Goal: Transaction & Acquisition: Purchase product/service

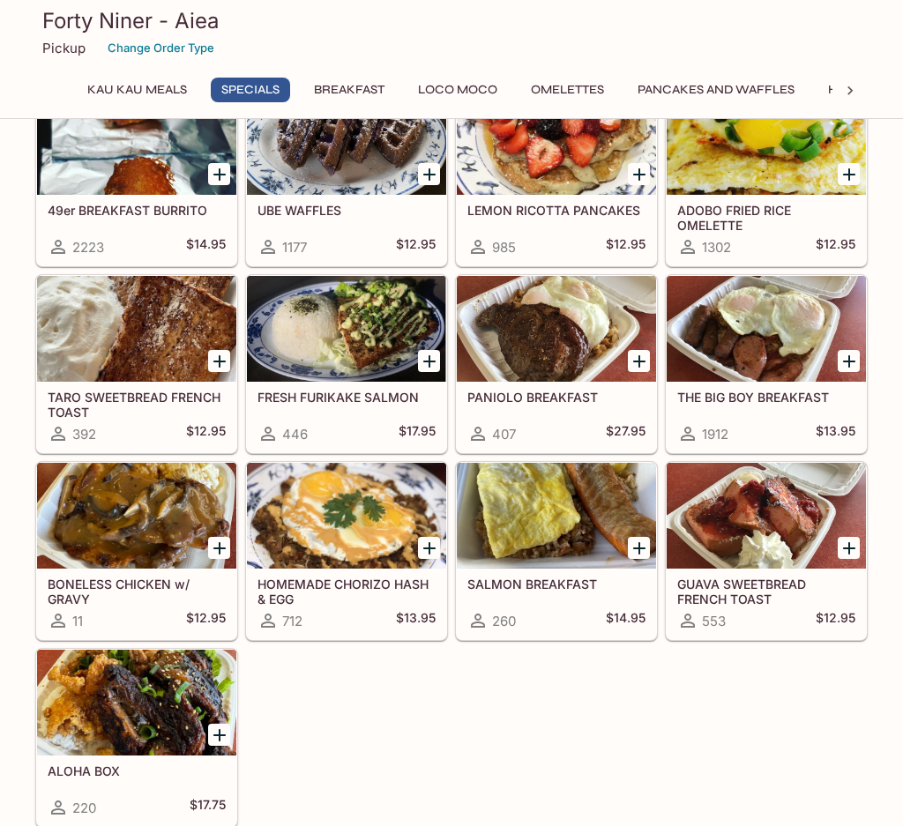
scroll to position [353, 0]
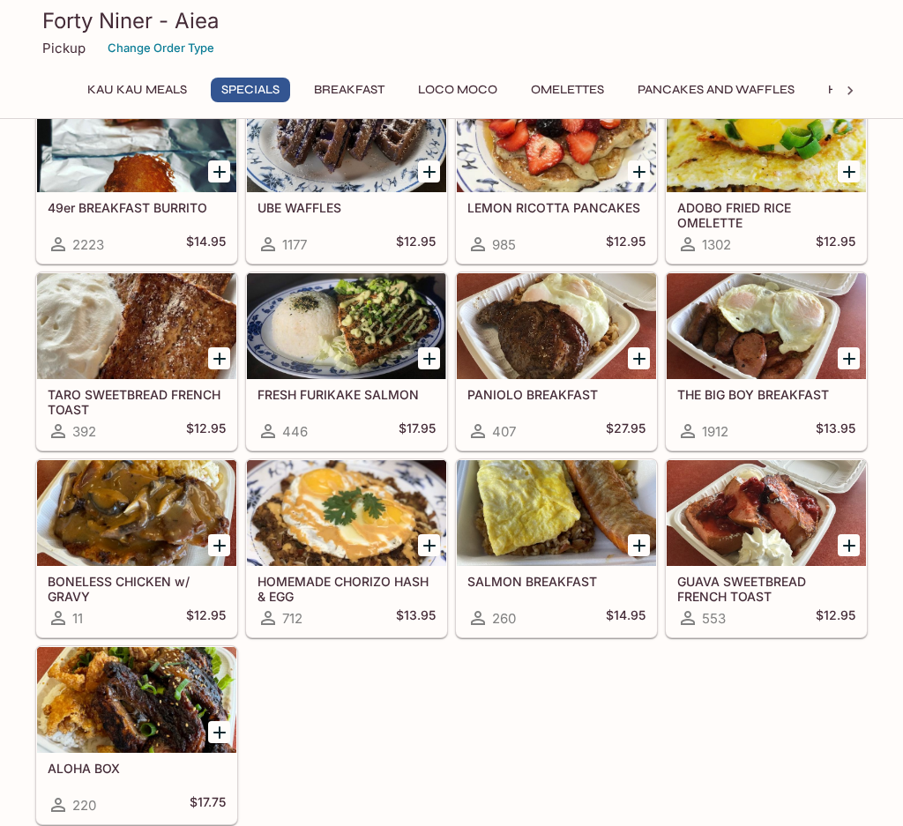
click at [556, 317] on div at bounding box center [556, 326] width 199 height 106
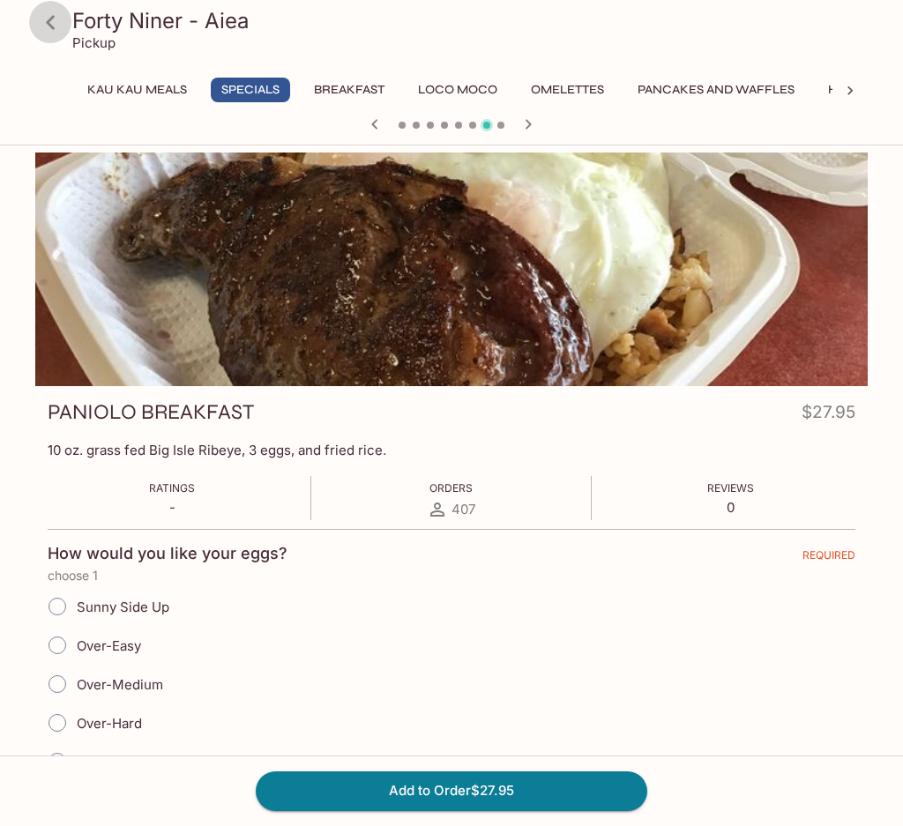
click at [59, 20] on icon at bounding box center [50, 22] width 31 height 31
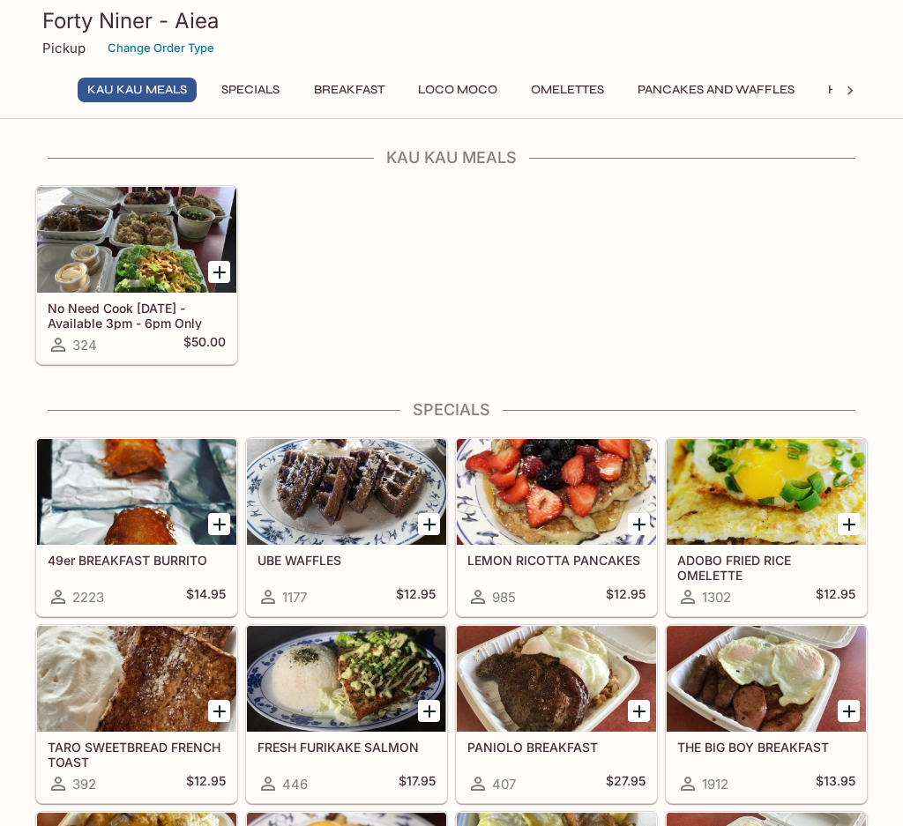
scroll to position [176, 0]
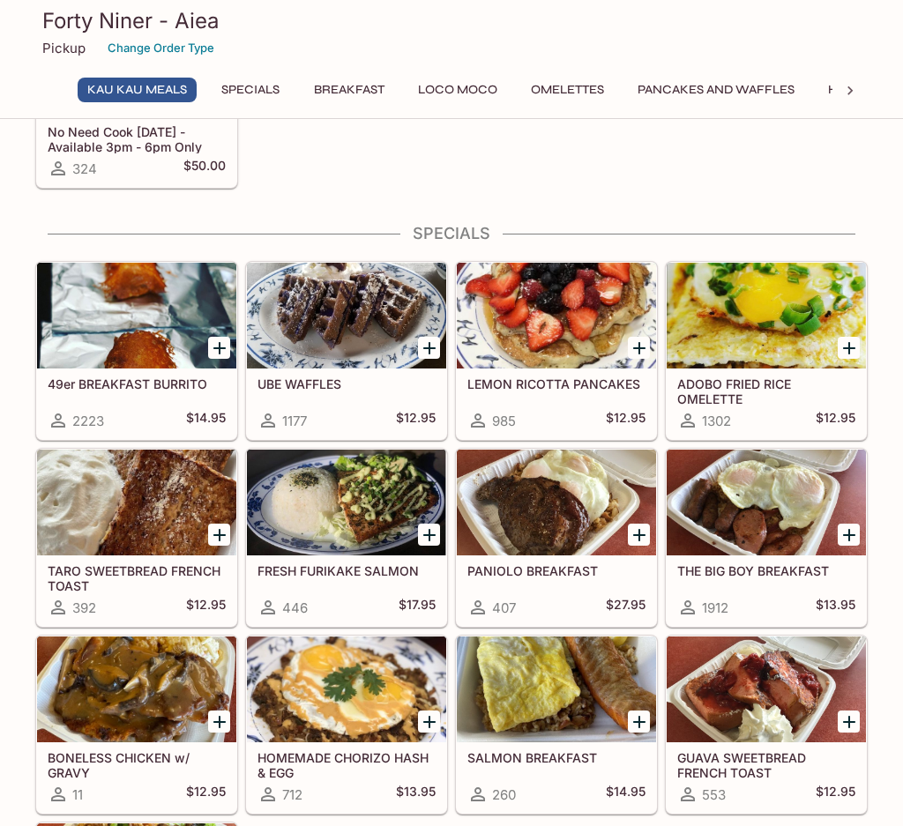
click at [752, 494] on div at bounding box center [765, 503] width 199 height 106
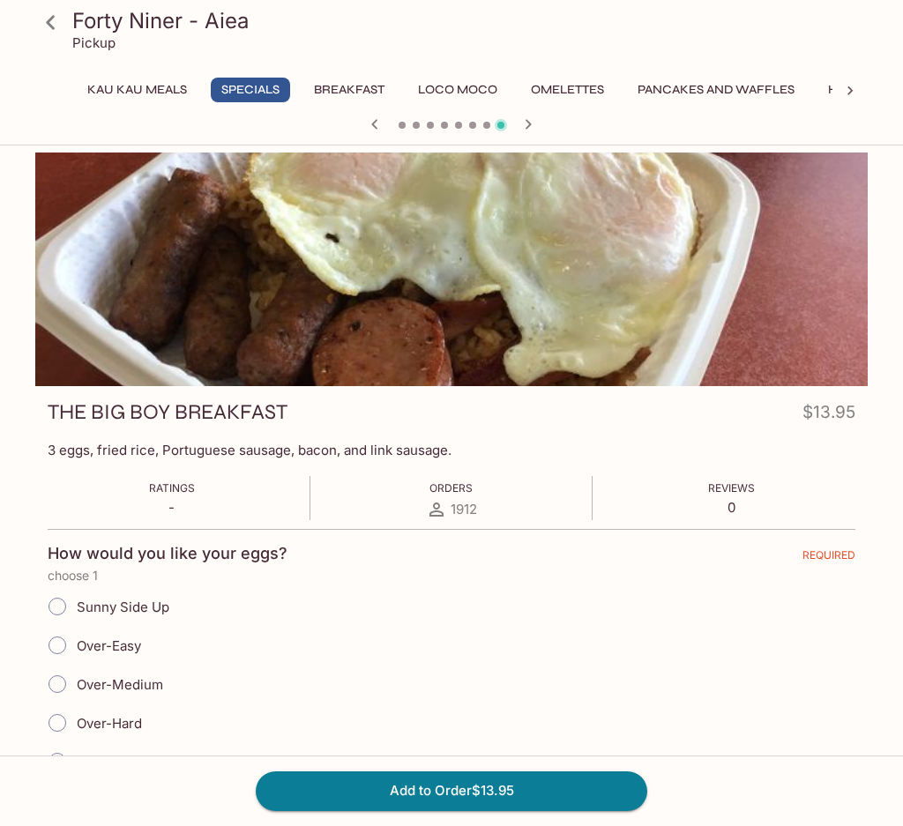
click at [48, 26] on icon at bounding box center [50, 22] width 31 height 31
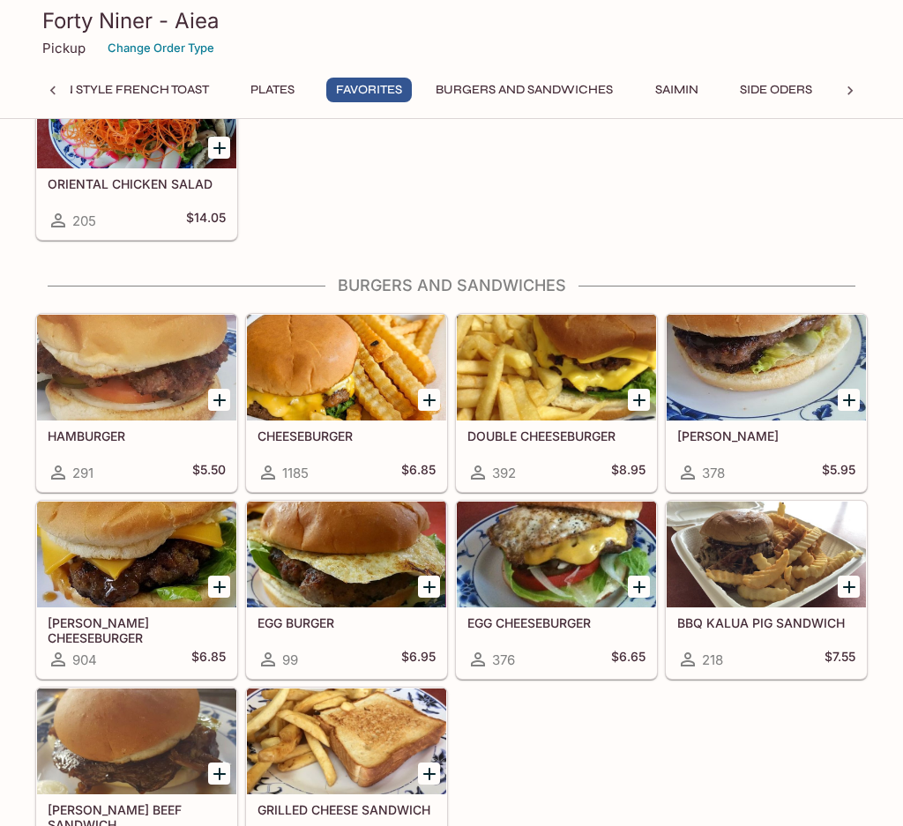
scroll to position [3968, 0]
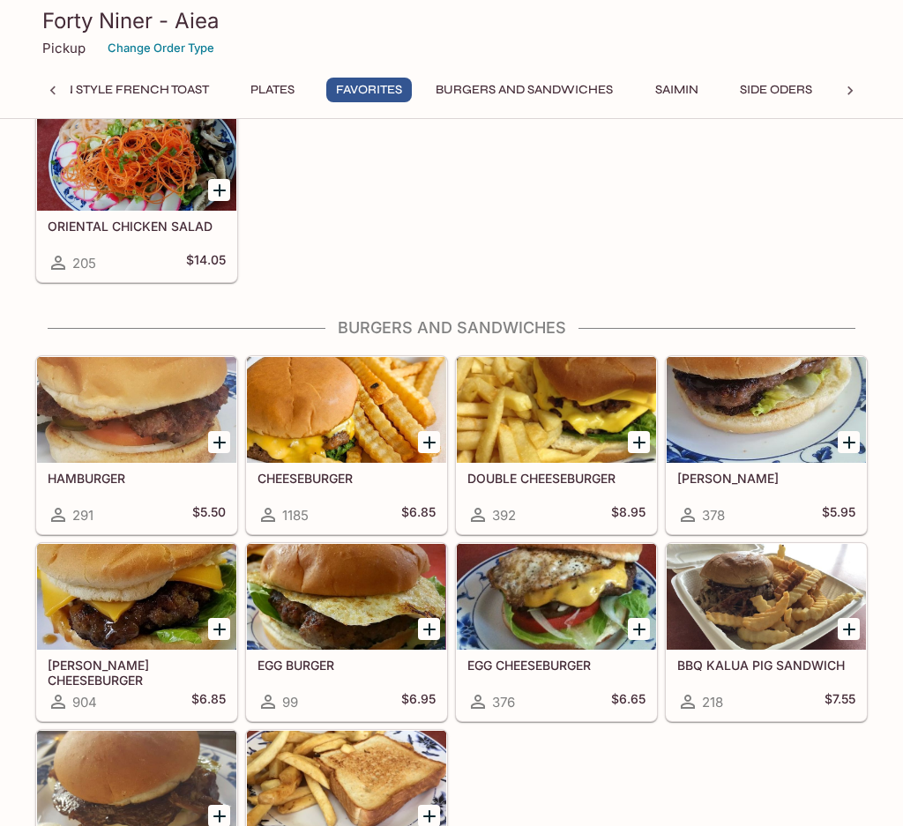
click at [785, 584] on div at bounding box center [765, 597] width 199 height 106
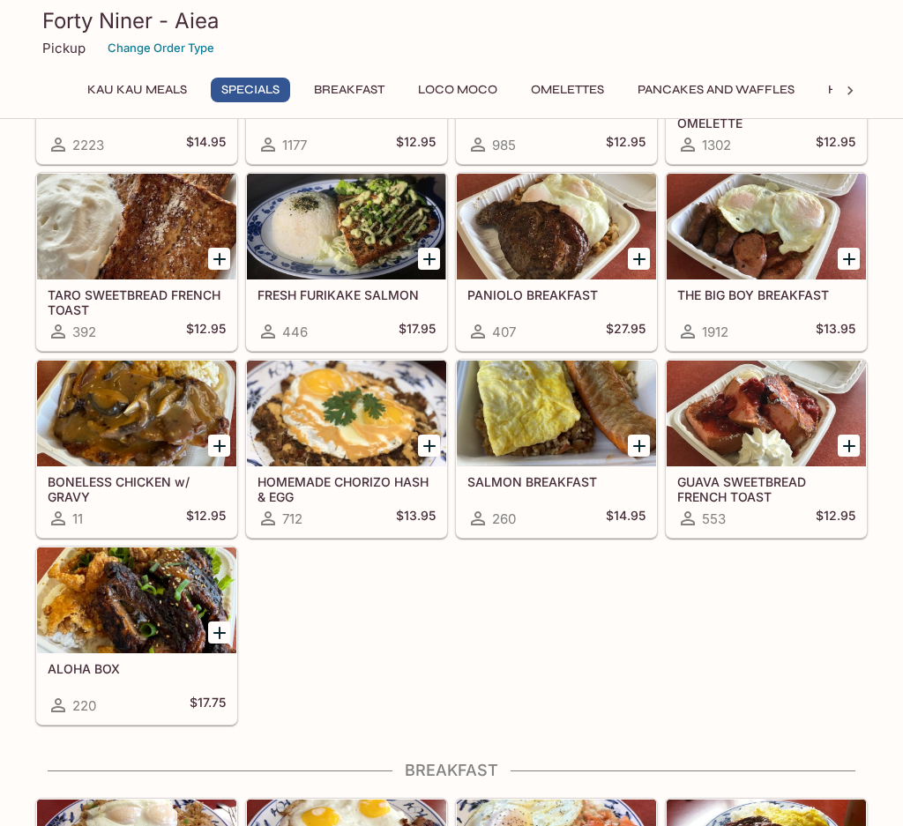
click at [170, 554] on div at bounding box center [136, 600] width 199 height 106
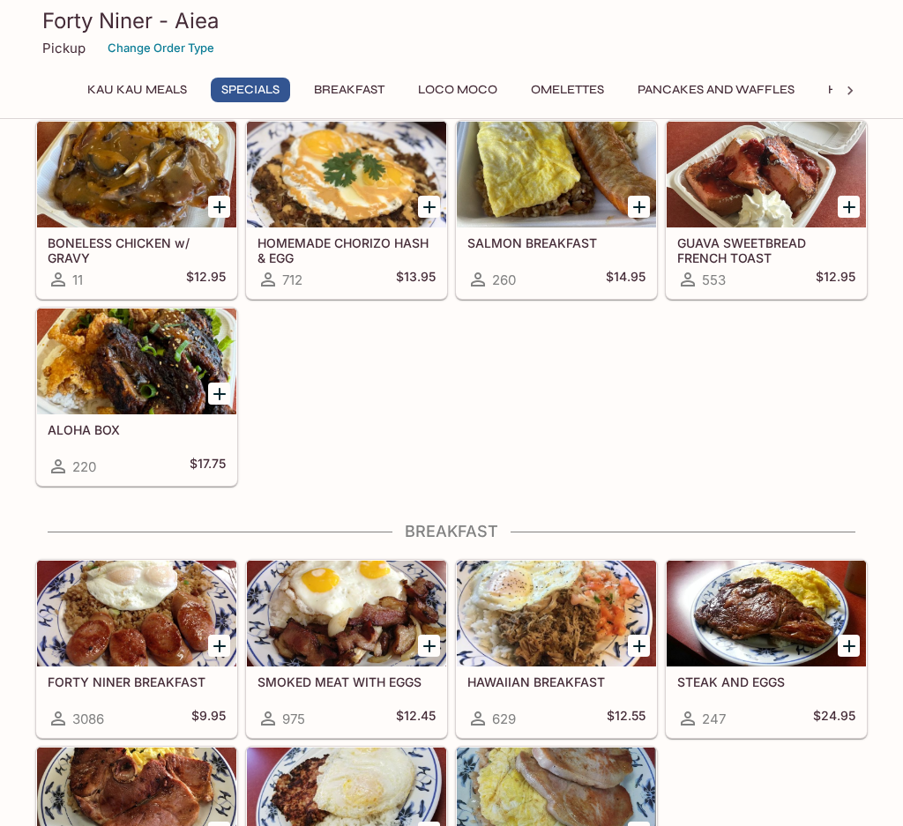
scroll to position [981, 0]
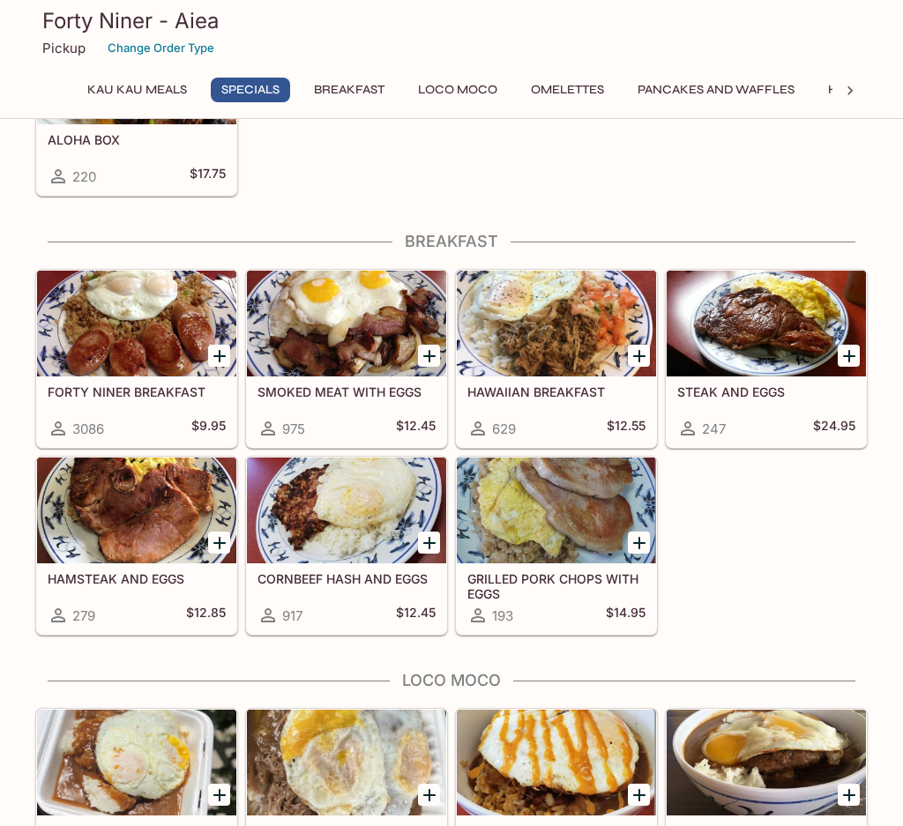
click at [134, 516] on div at bounding box center [136, 511] width 199 height 106
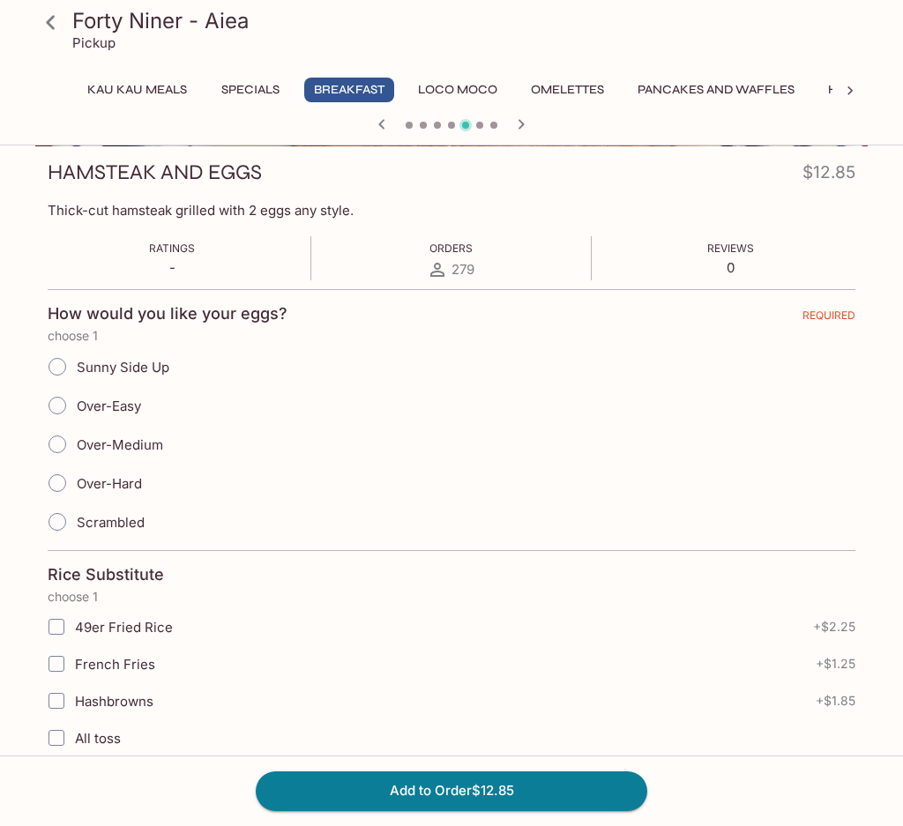
scroll to position [264, 0]
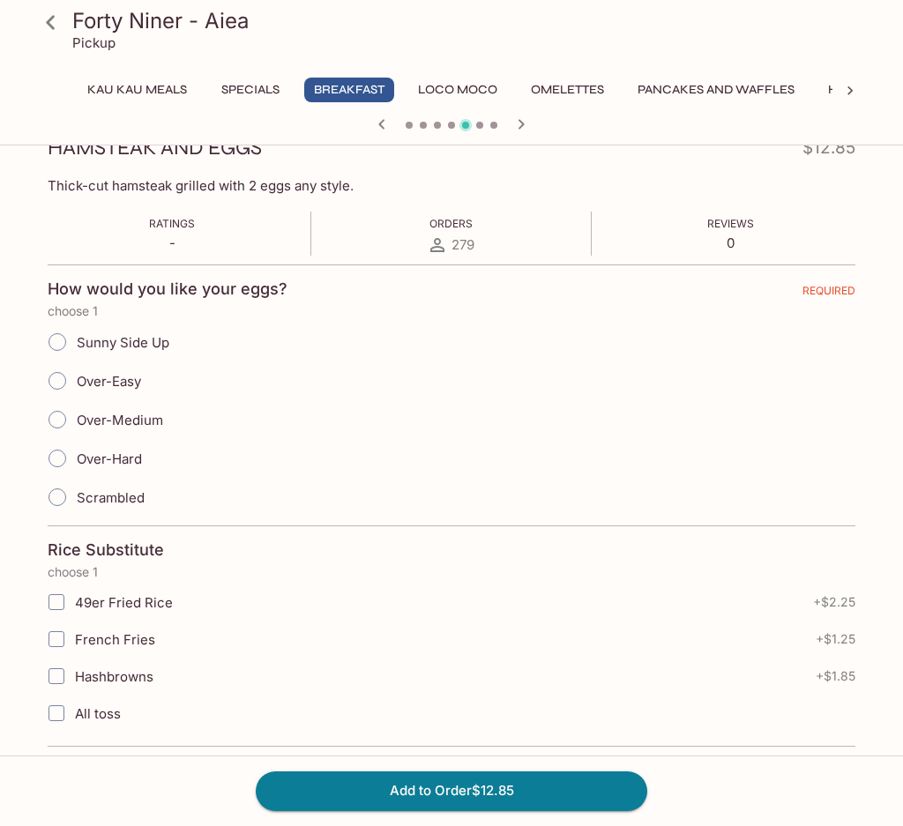
click at [59, 380] on input "Over-Easy" at bounding box center [57, 380] width 37 height 37
radio input "true"
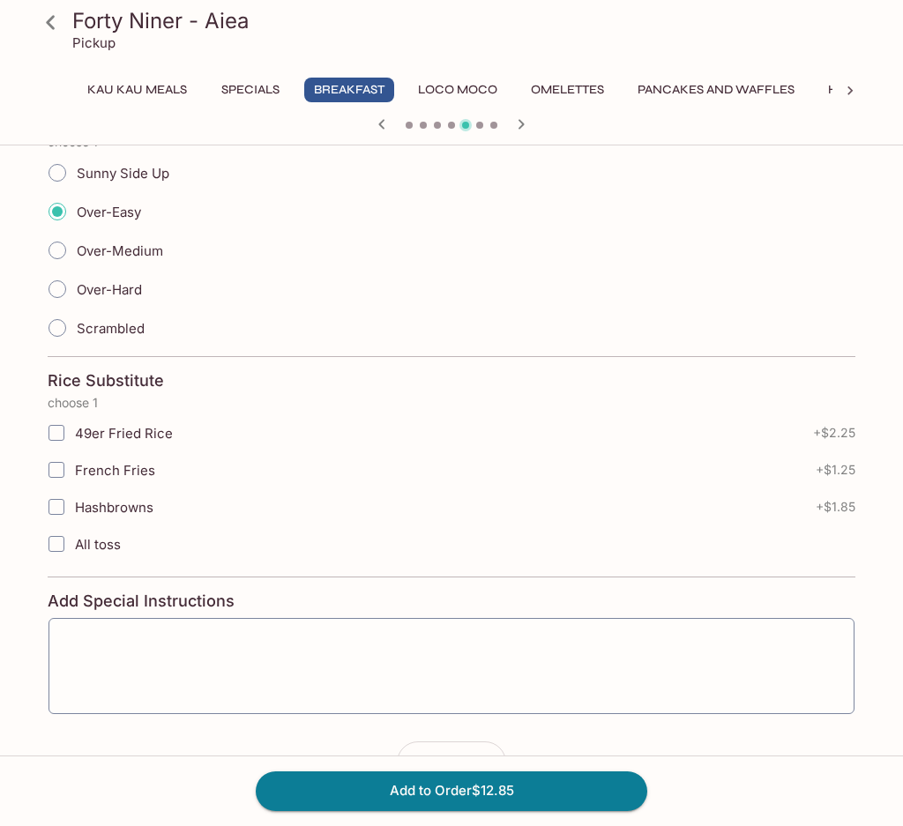
scroll to position [441, 0]
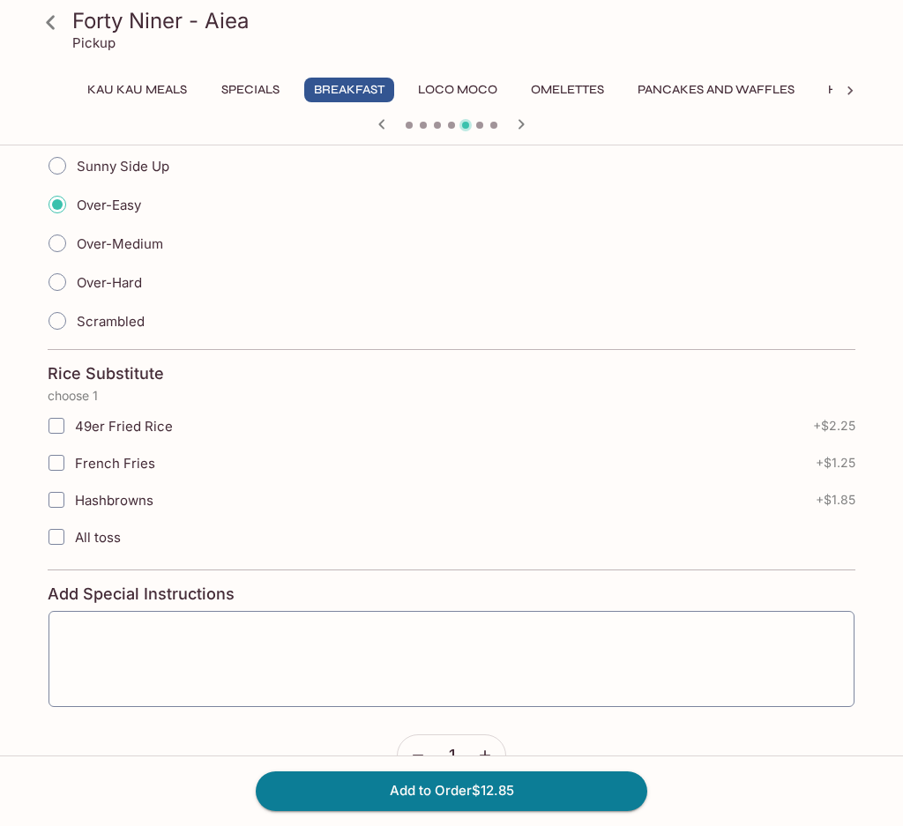
click at [56, 428] on input "49er Fried Rice" at bounding box center [56, 425] width 35 height 35
checkbox input "true"
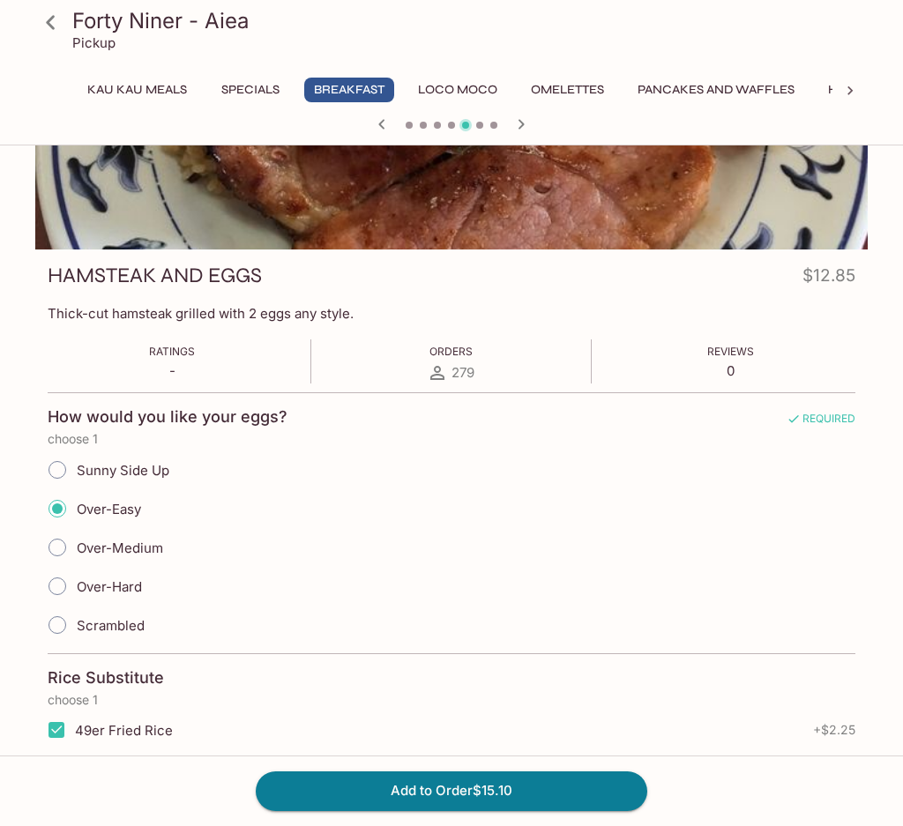
scroll to position [0, 0]
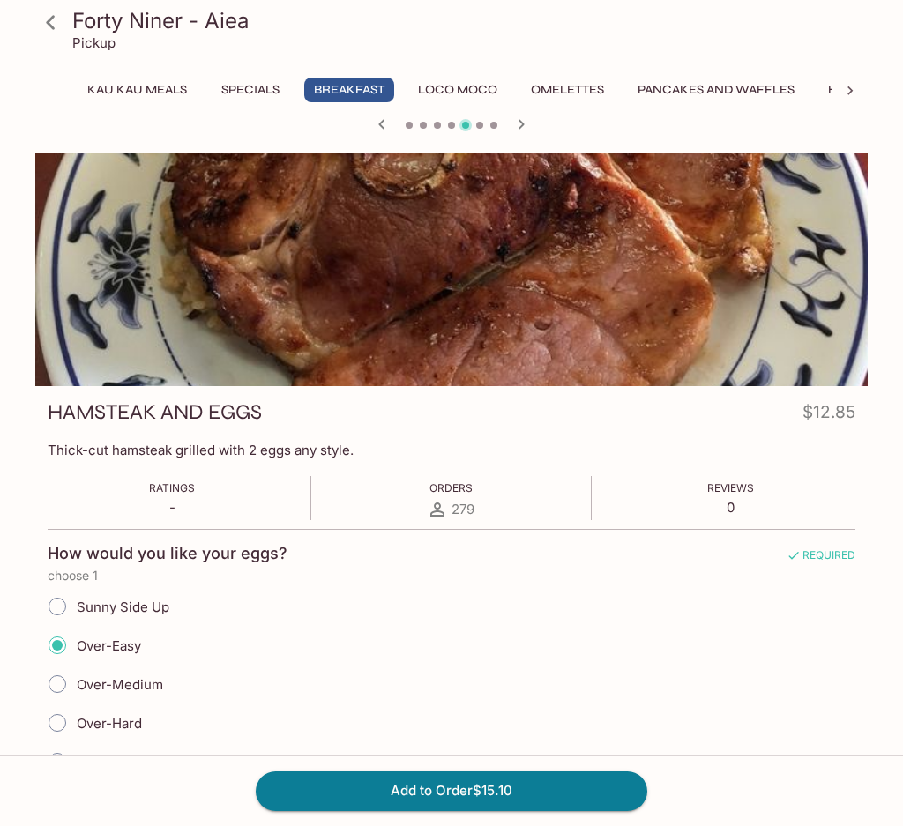
click at [655, 316] on div at bounding box center [451, 270] width 832 height 234
click at [48, 19] on icon at bounding box center [50, 22] width 31 height 31
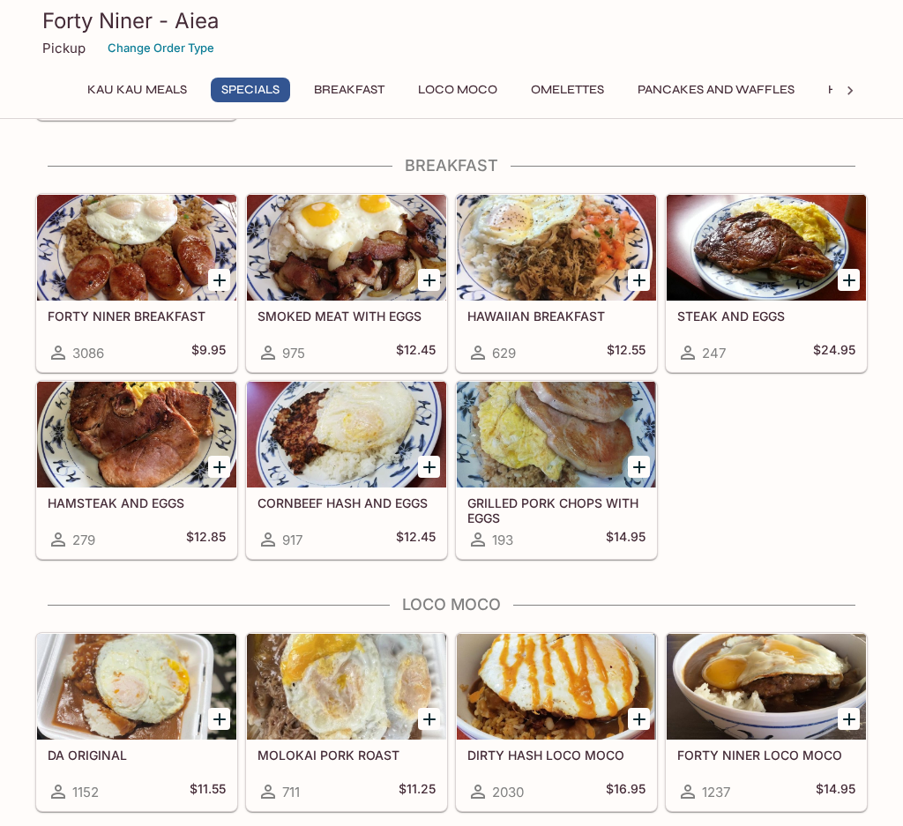
scroll to position [1058, 0]
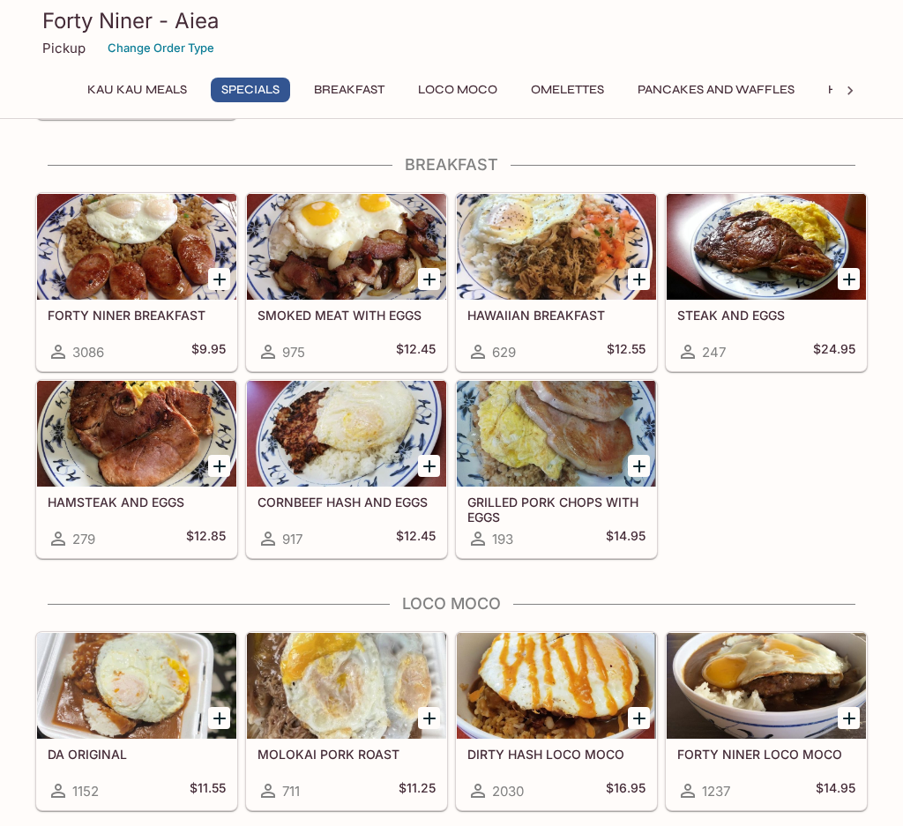
click at [346, 271] on div at bounding box center [346, 247] width 199 height 106
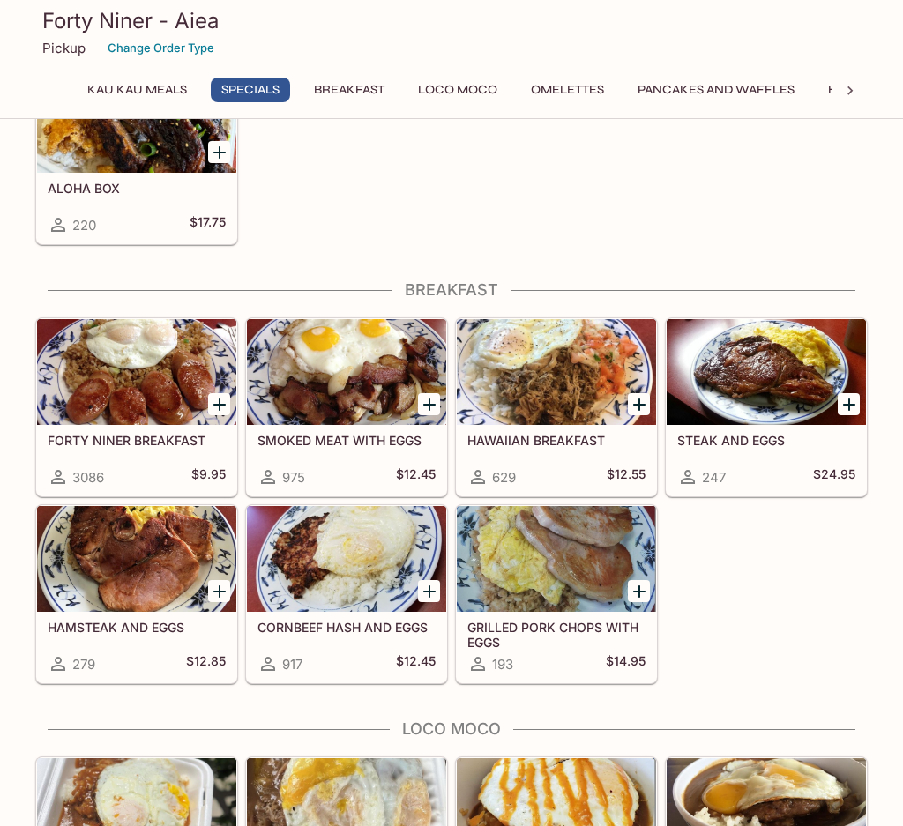
scroll to position [1069, 0]
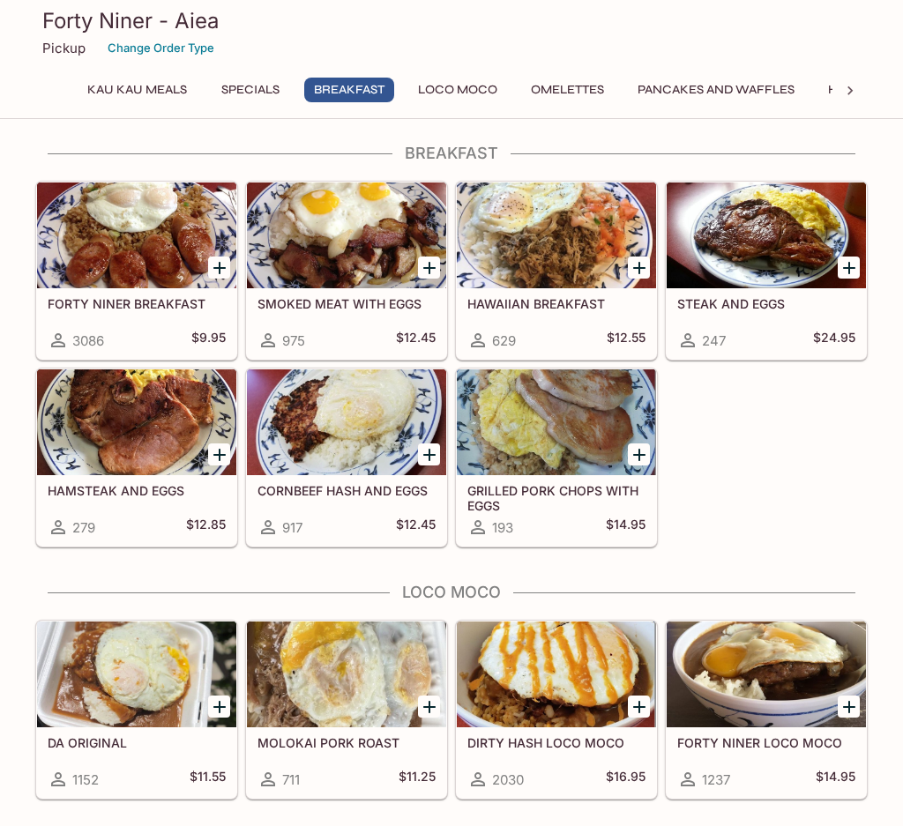
click at [569, 421] on div at bounding box center [556, 422] width 199 height 106
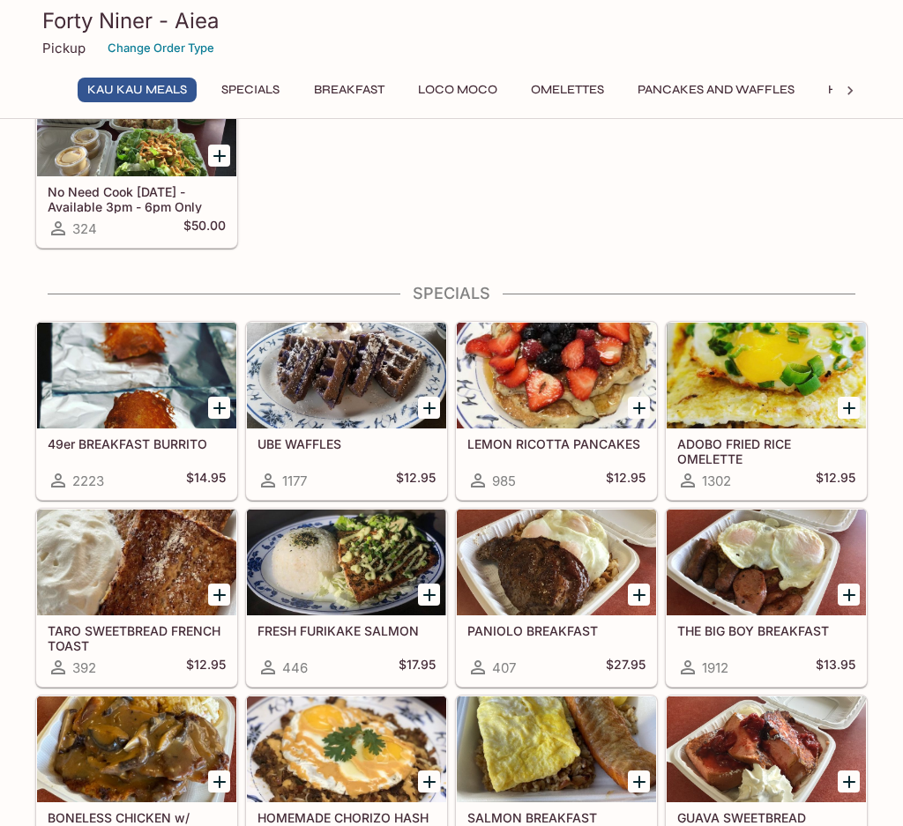
scroll to position [100, 0]
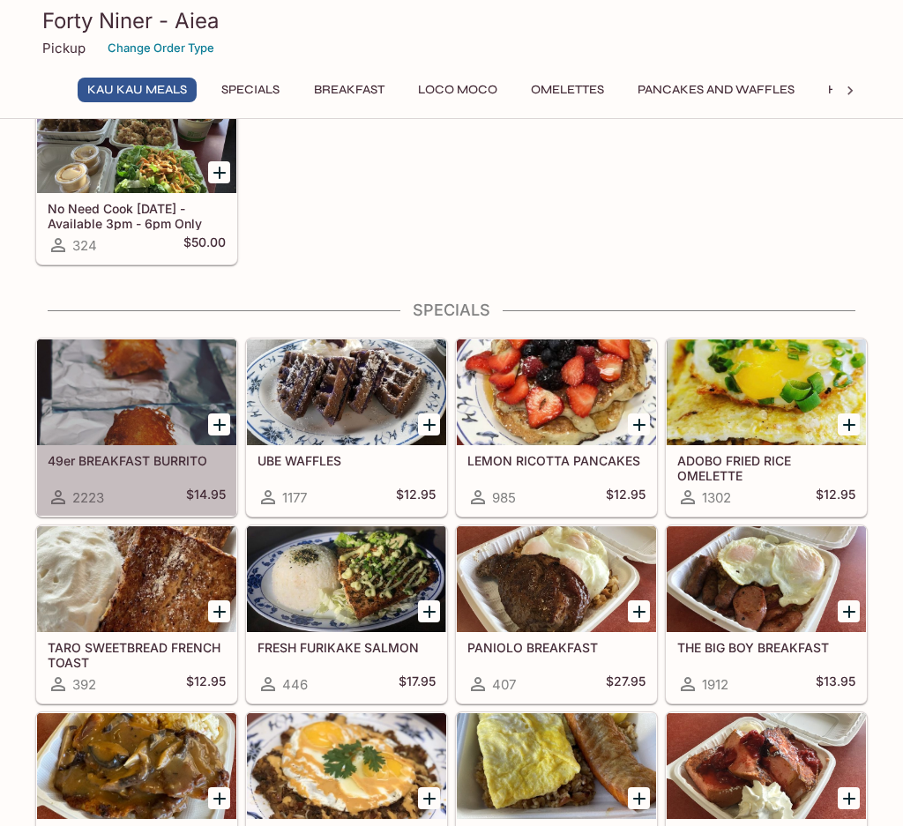
click at [156, 406] on div at bounding box center [136, 392] width 199 height 106
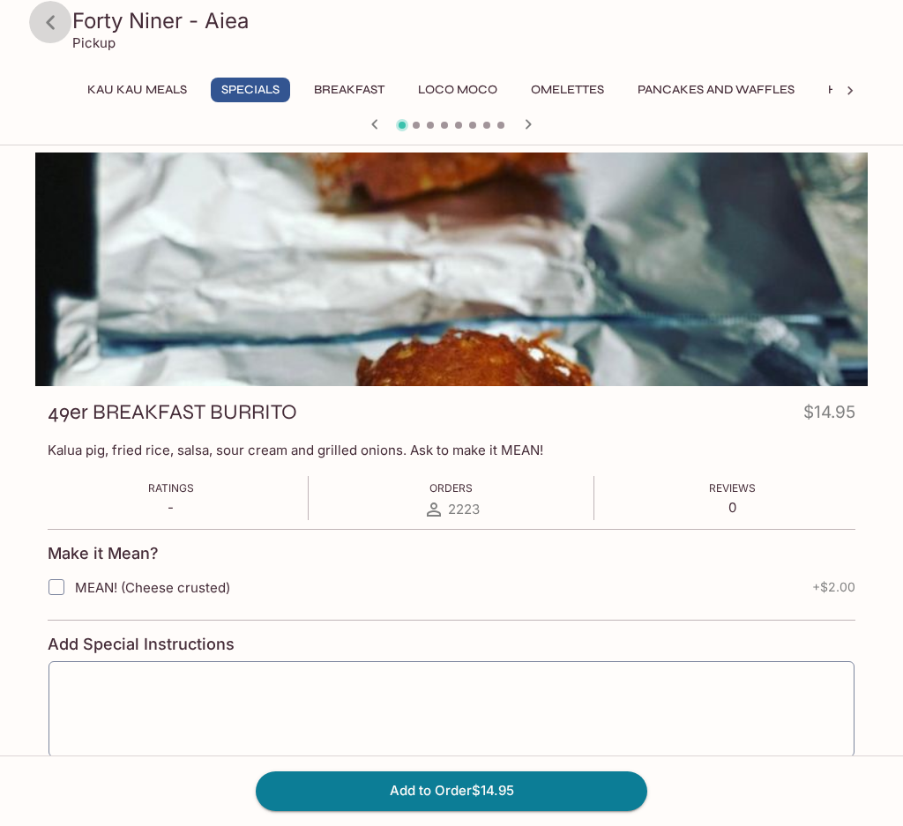
click at [56, 20] on icon at bounding box center [50, 22] width 31 height 31
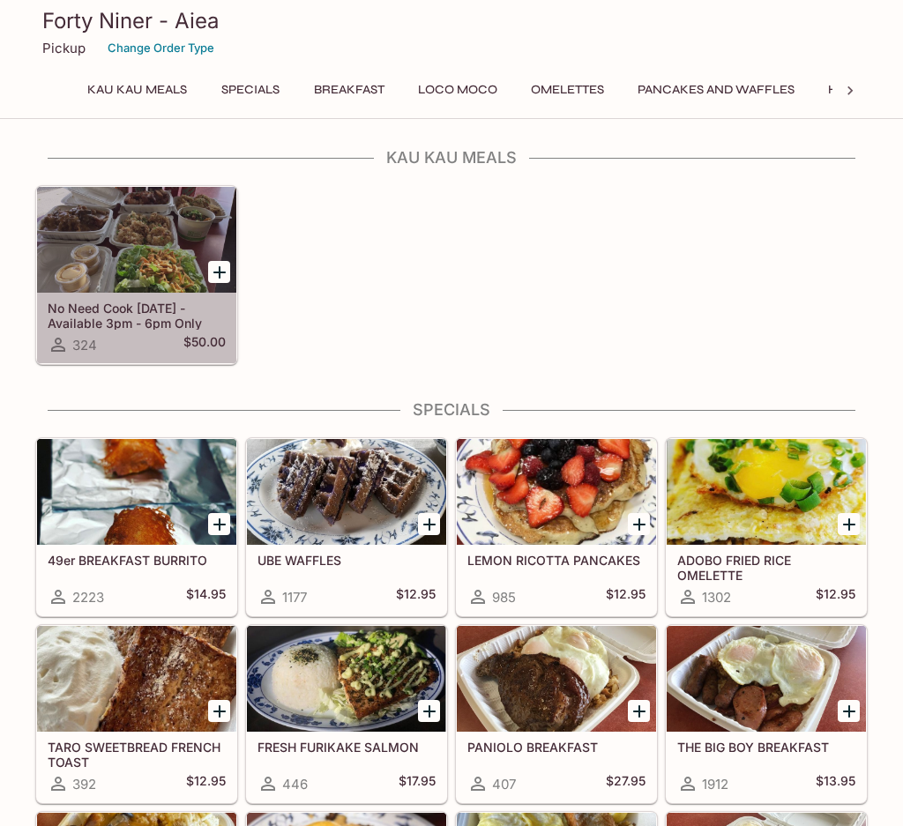
click at [144, 260] on div at bounding box center [136, 240] width 199 height 106
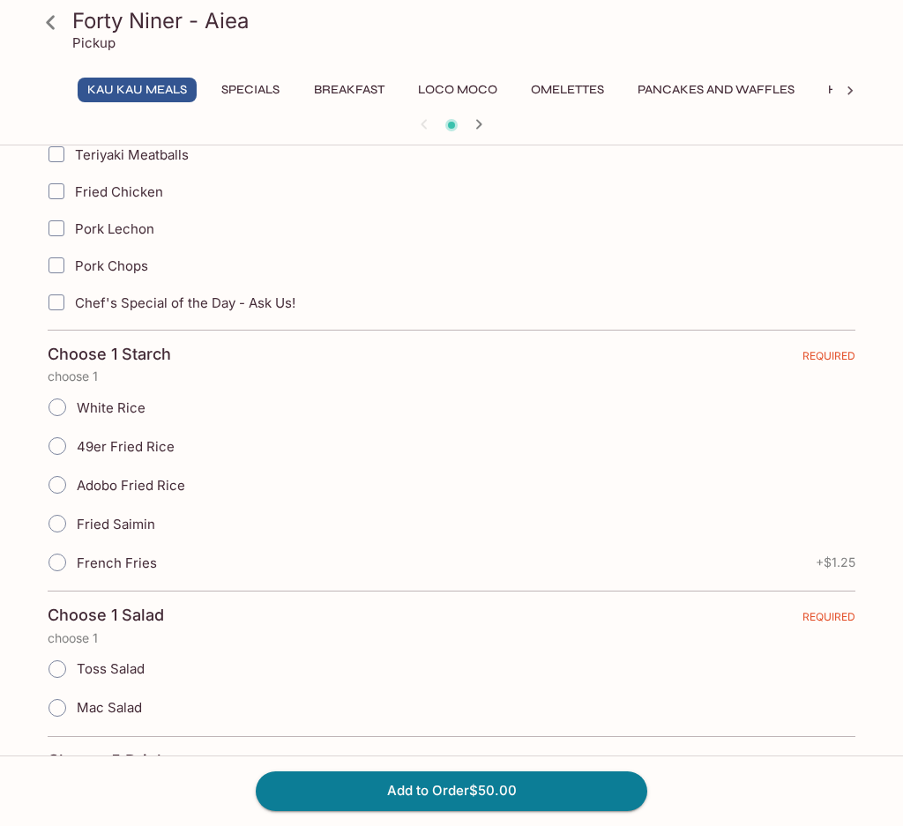
scroll to position [793, 0]
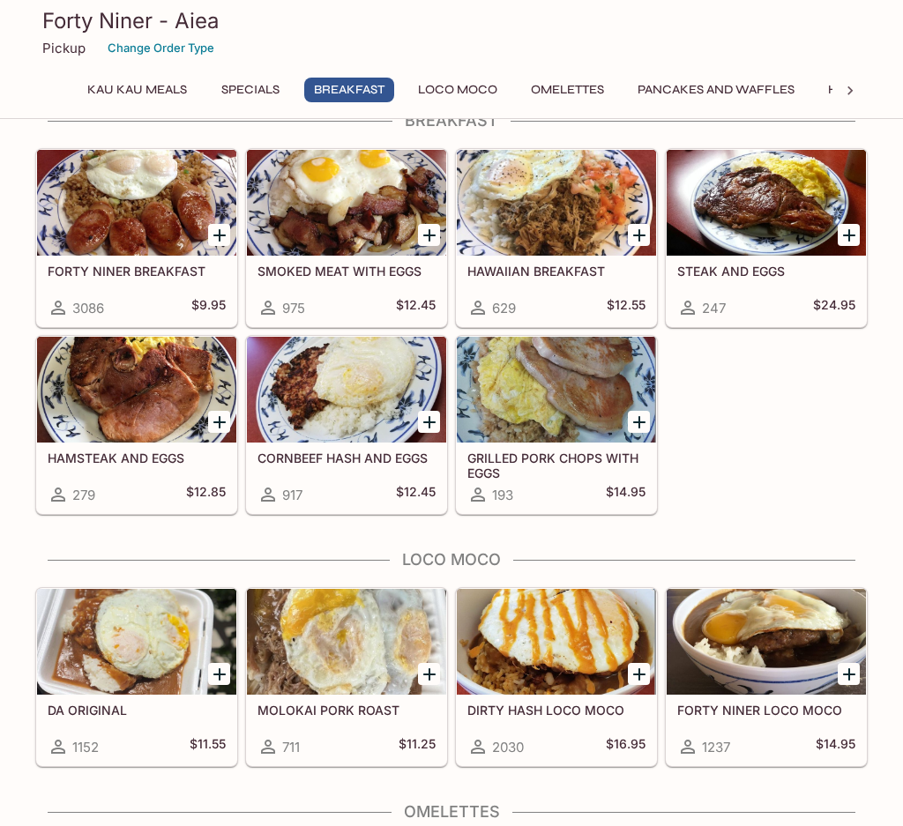
scroll to position [1146, 0]
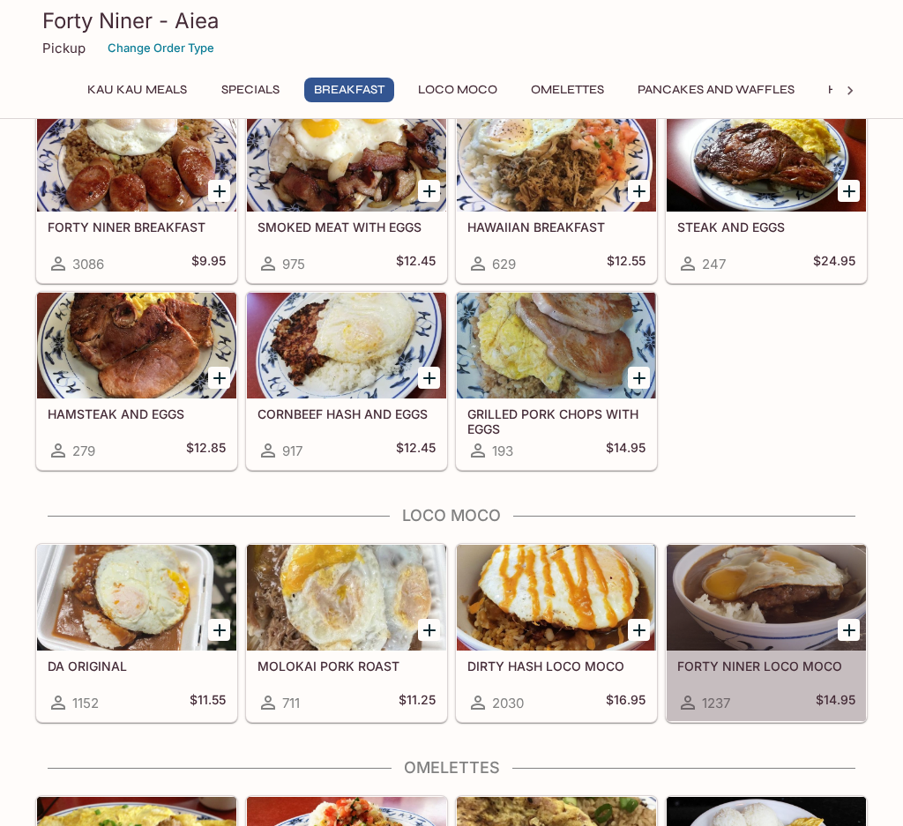
click at [721, 602] on div at bounding box center [765, 598] width 199 height 106
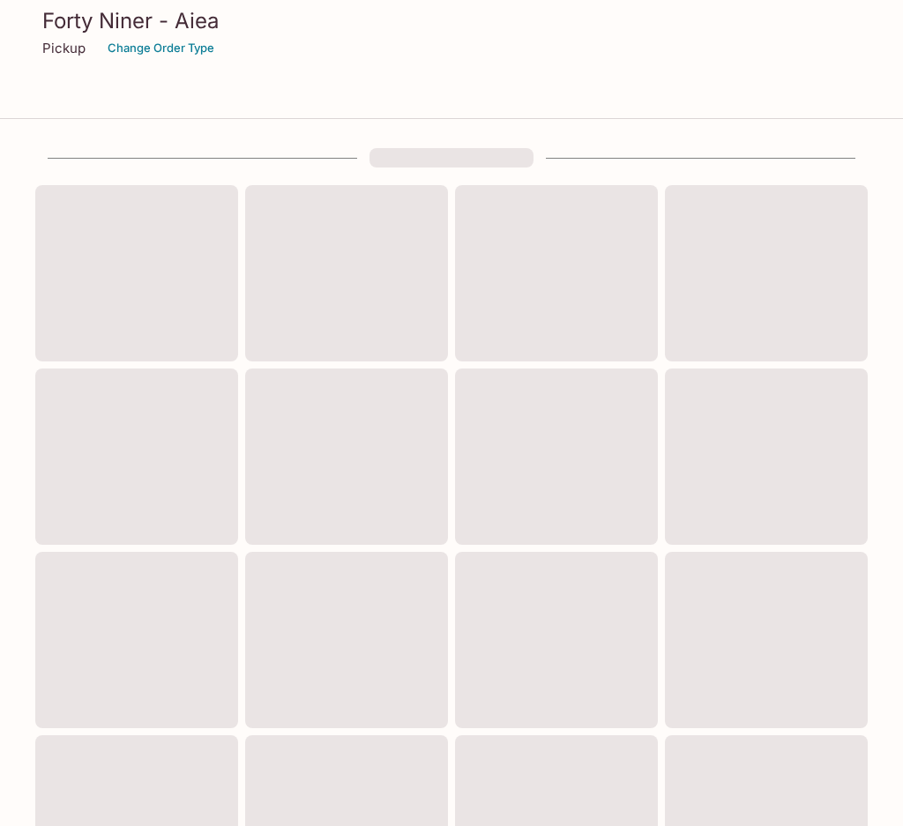
scroll to position [452, 0]
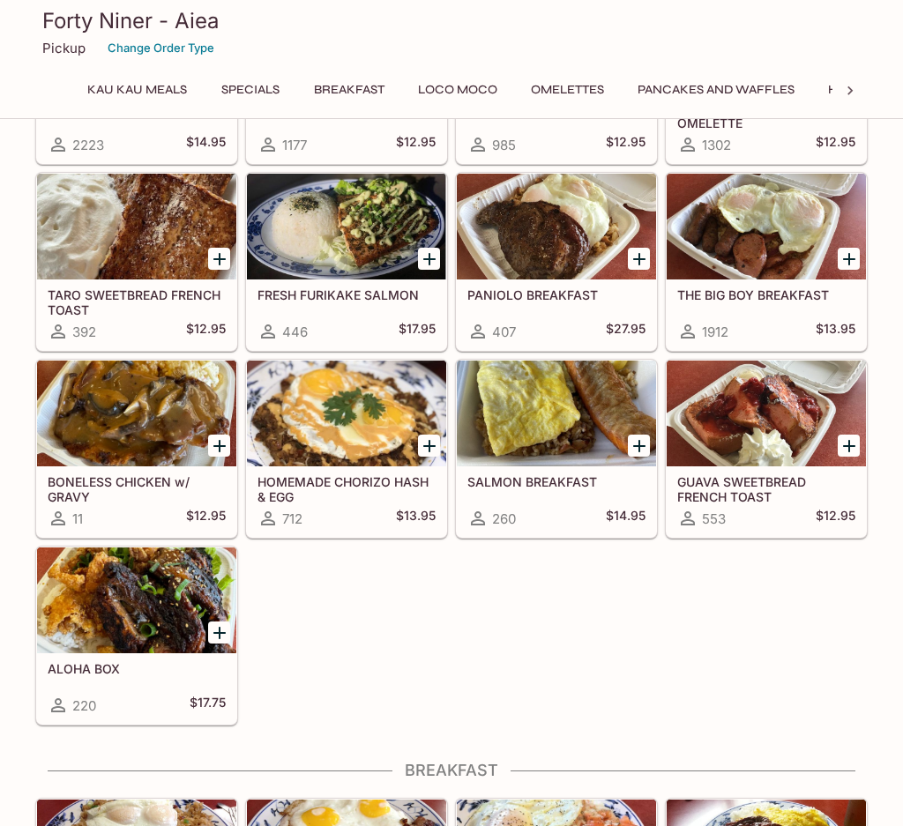
click at [439, 84] on button "Loco Moco" at bounding box center [457, 90] width 99 height 25
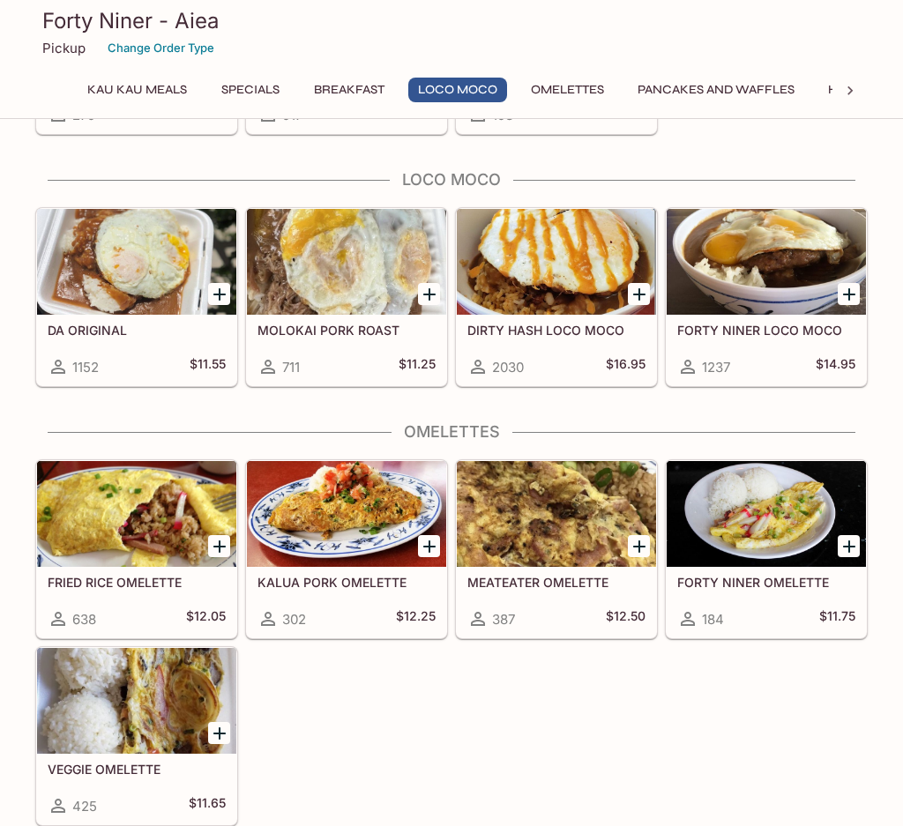
scroll to position [1502, 0]
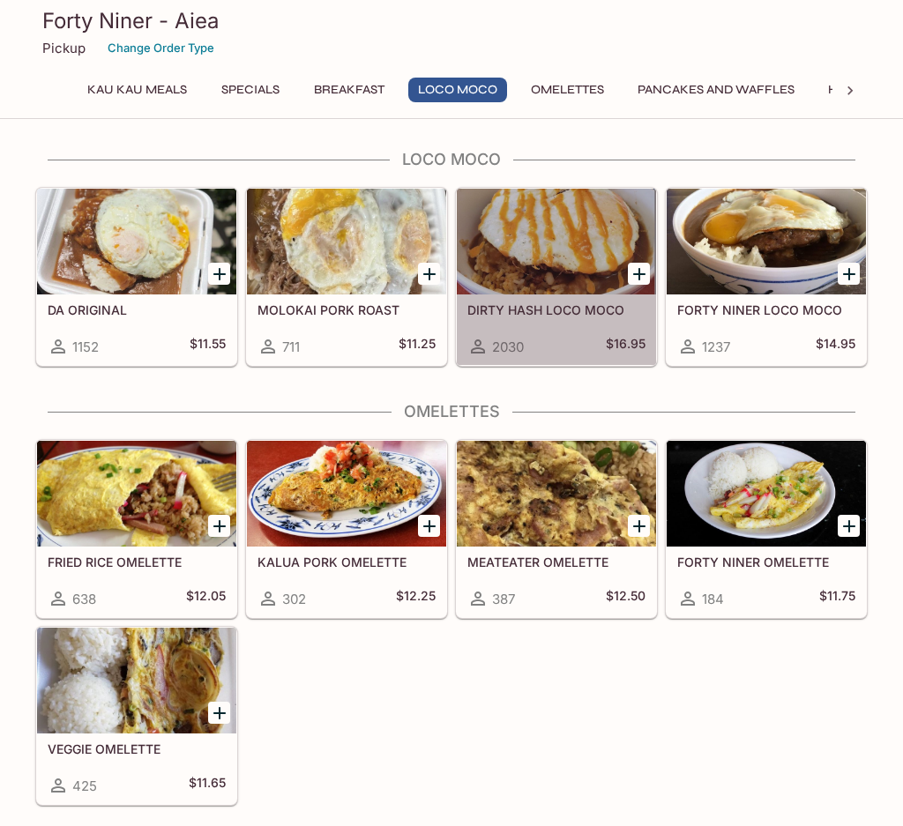
click at [534, 258] on div at bounding box center [556, 242] width 199 height 106
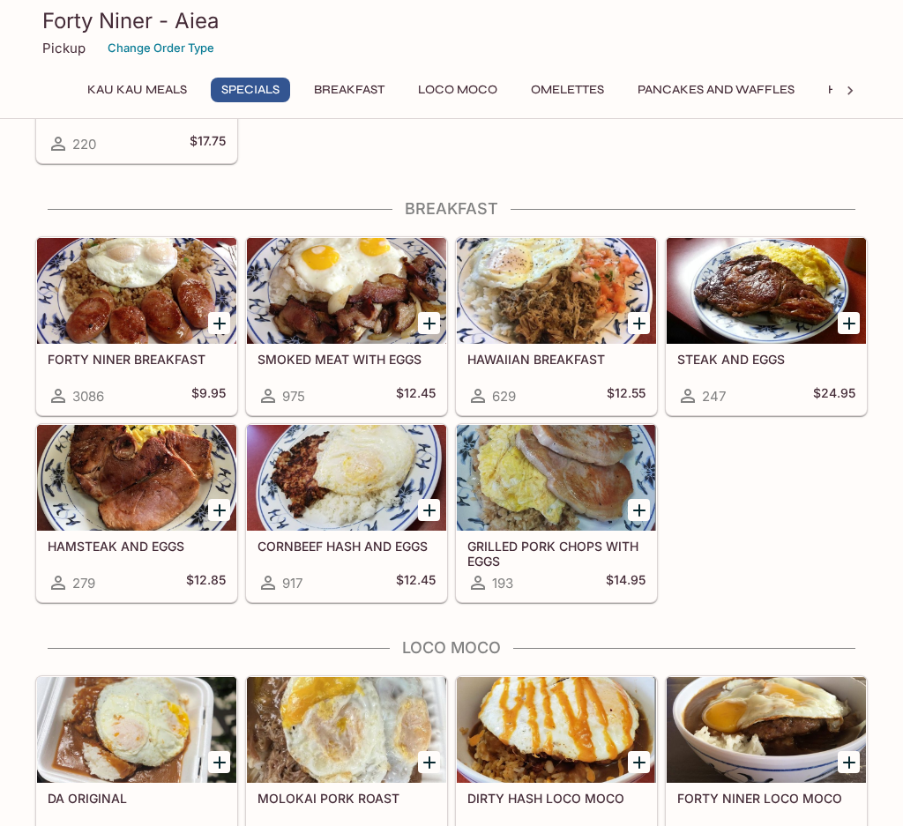
scroll to position [1069, 0]
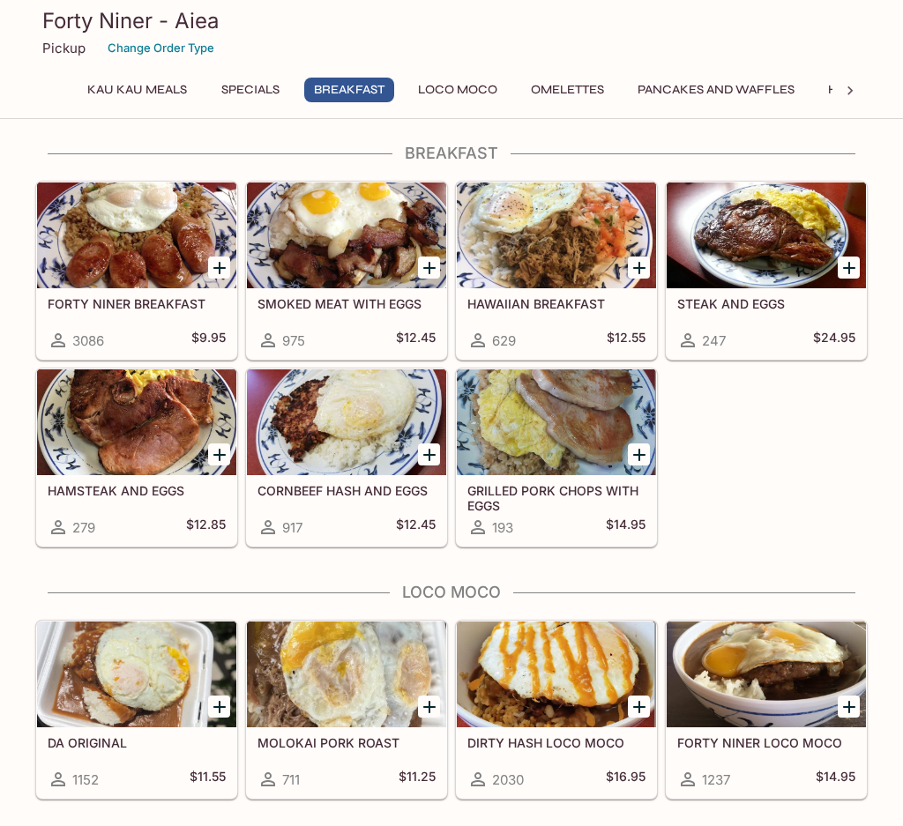
click at [363, 236] on div at bounding box center [346, 235] width 199 height 106
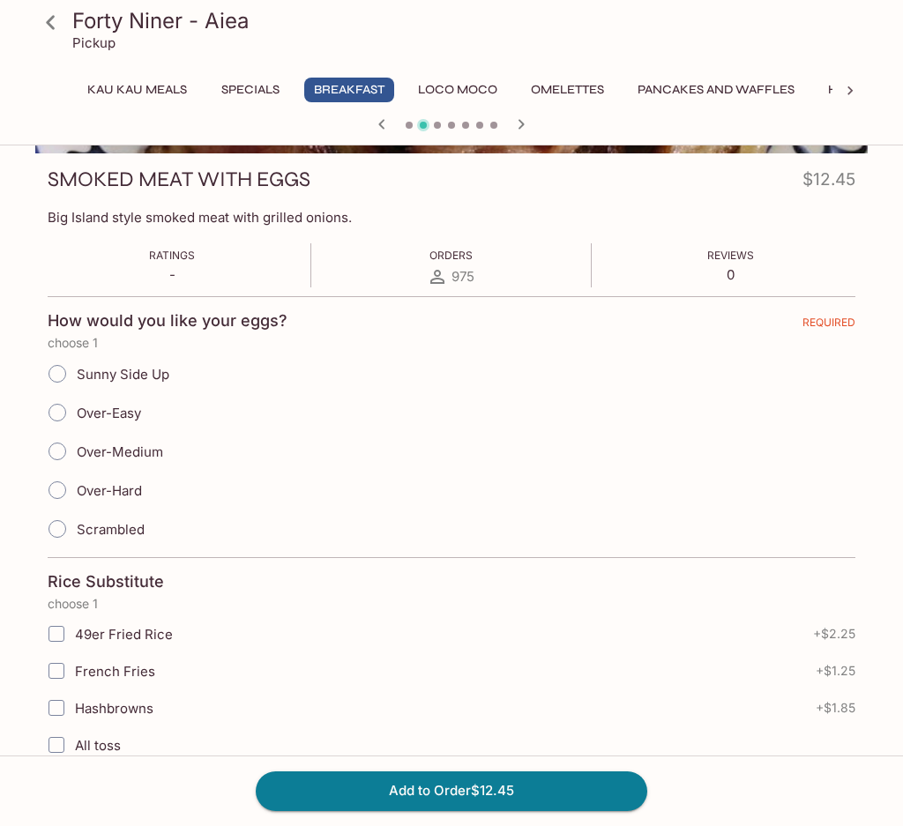
scroll to position [264, 0]
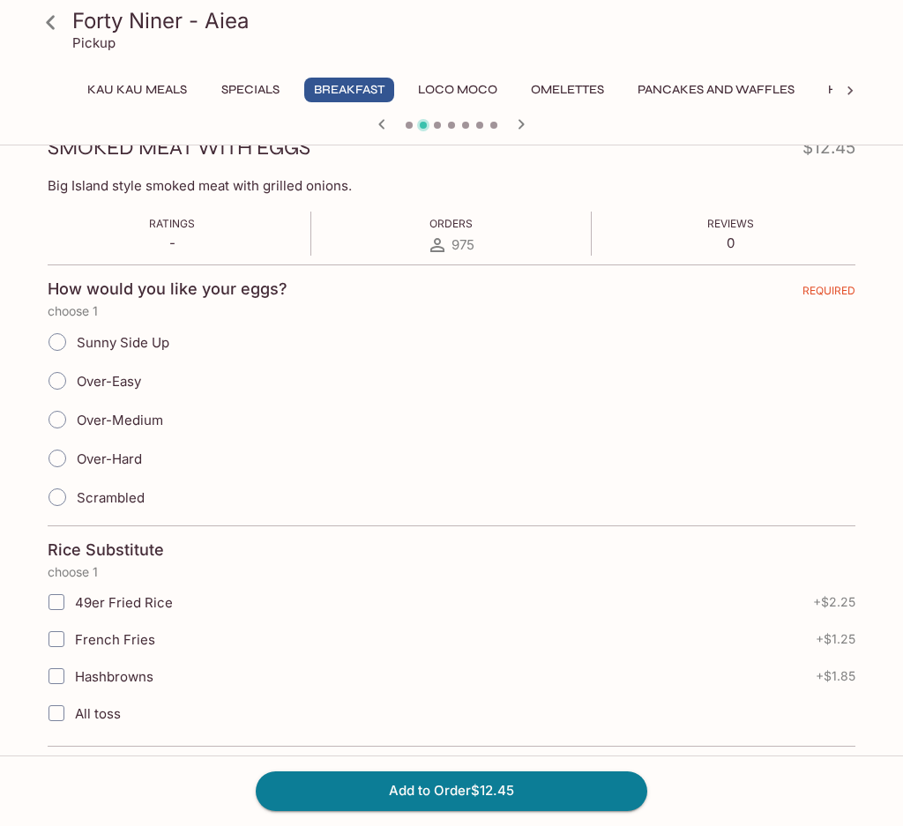
click at [63, 383] on input "Over-Easy" at bounding box center [57, 380] width 37 height 37
radio input "true"
click at [56, 605] on input "49er Fried Rice" at bounding box center [56, 601] width 35 height 35
checkbox input "true"
